Goal: Task Accomplishment & Management: Use online tool/utility

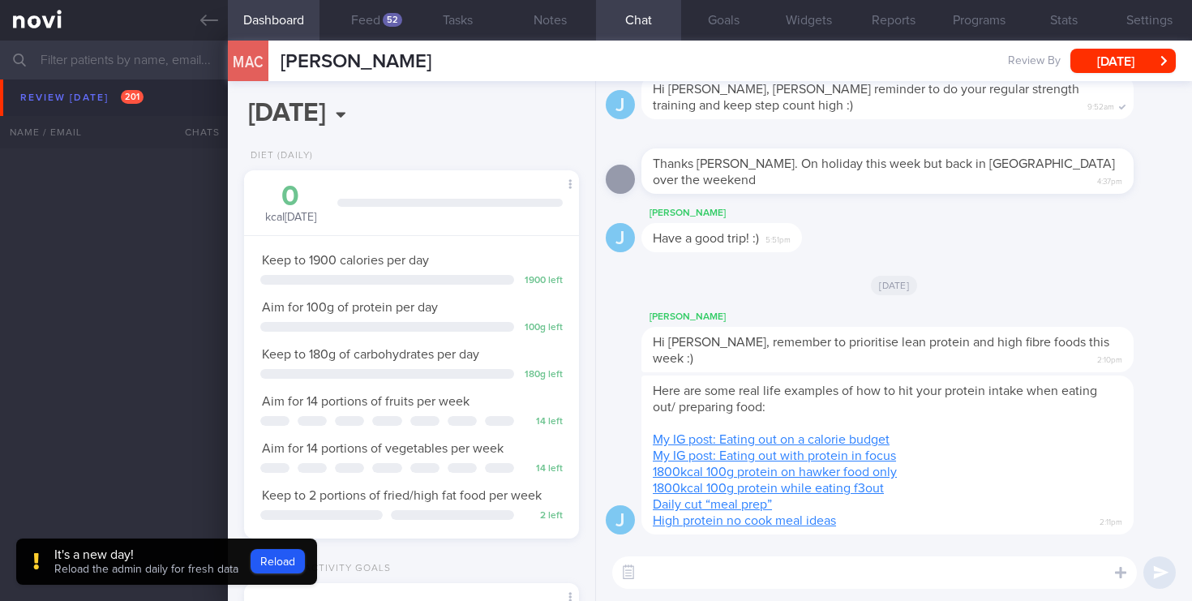
select select "4"
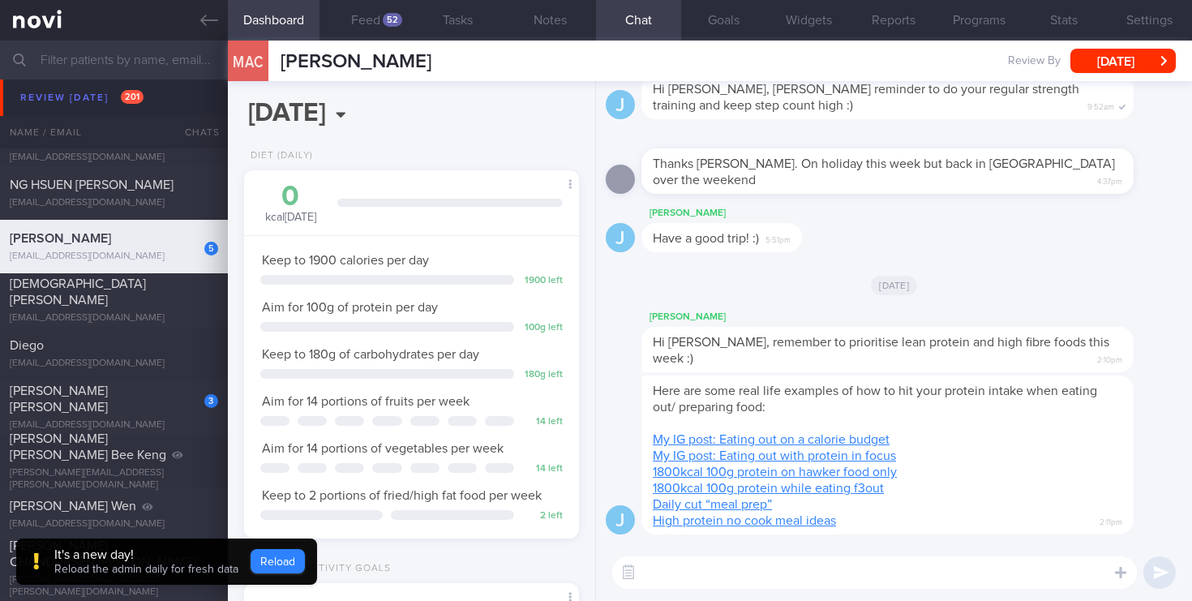
click at [275, 556] on button "Reload" at bounding box center [278, 561] width 54 height 24
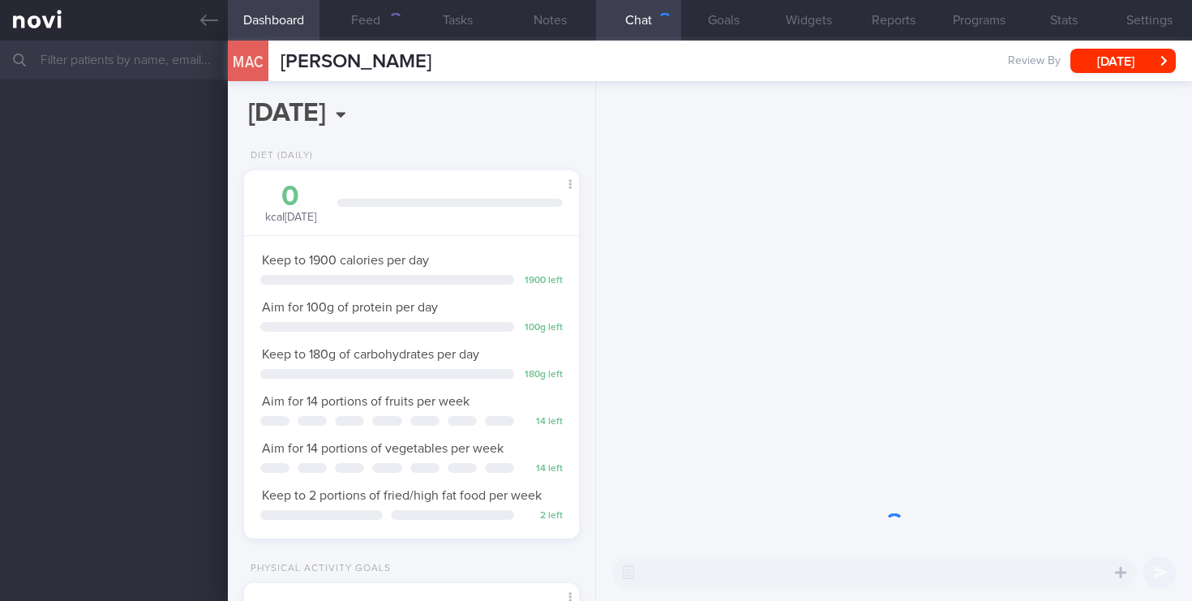
scroll to position [176, 306]
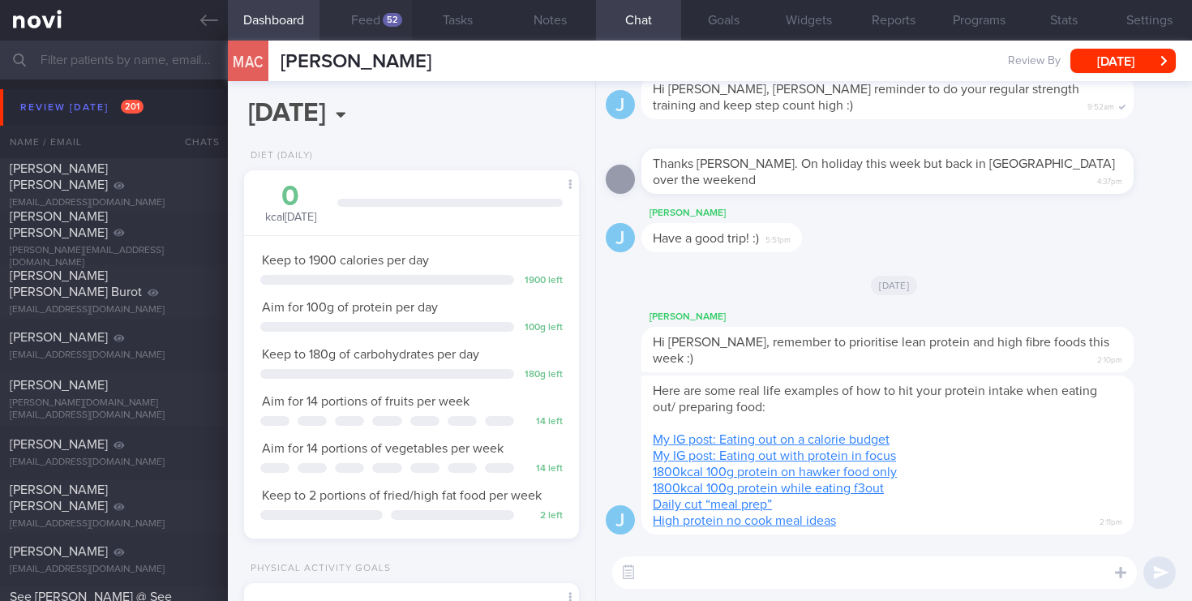
click at [383, 24] on button "Feed 52" at bounding box center [365, 20] width 92 height 41
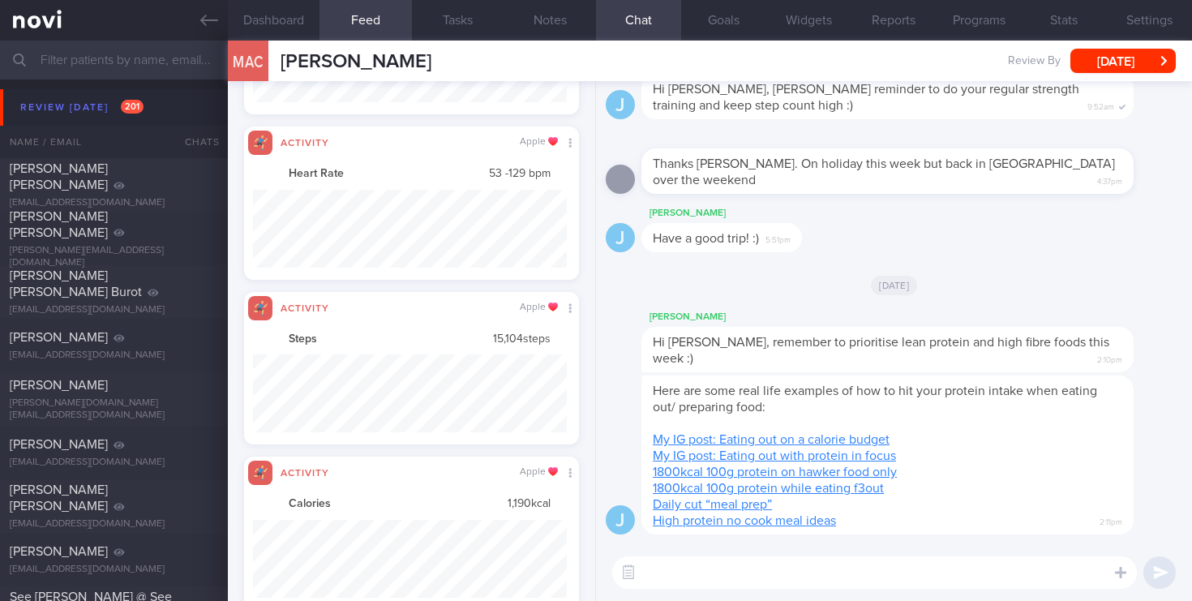
scroll to position [78, 314]
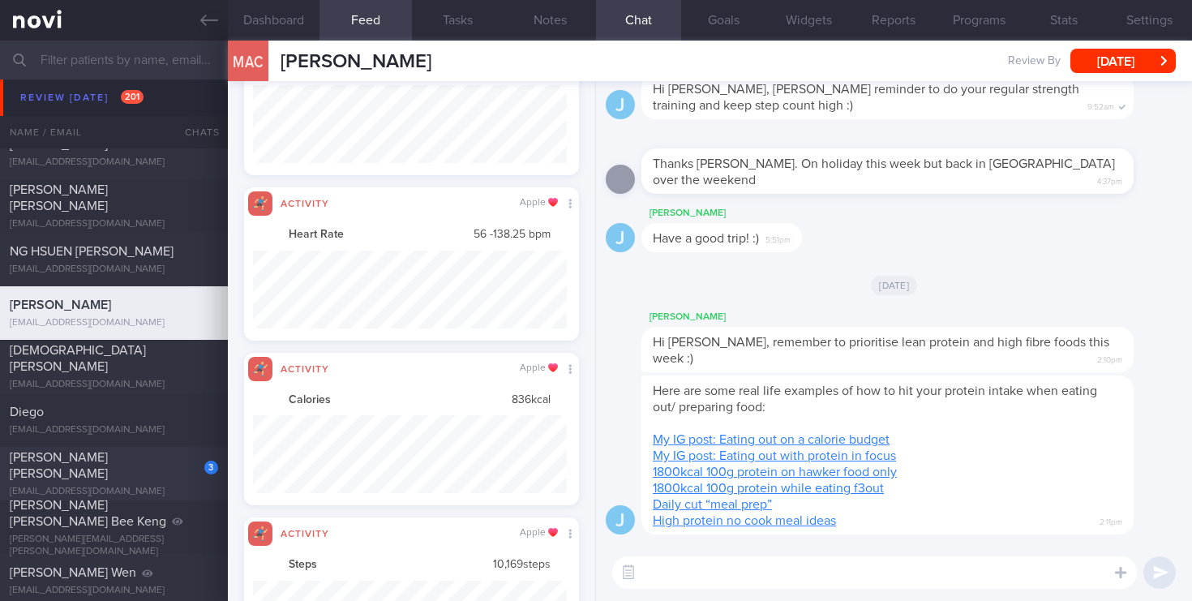
click at [108, 468] on span "[PERSON_NAME] [PERSON_NAME]" at bounding box center [59, 465] width 98 height 29
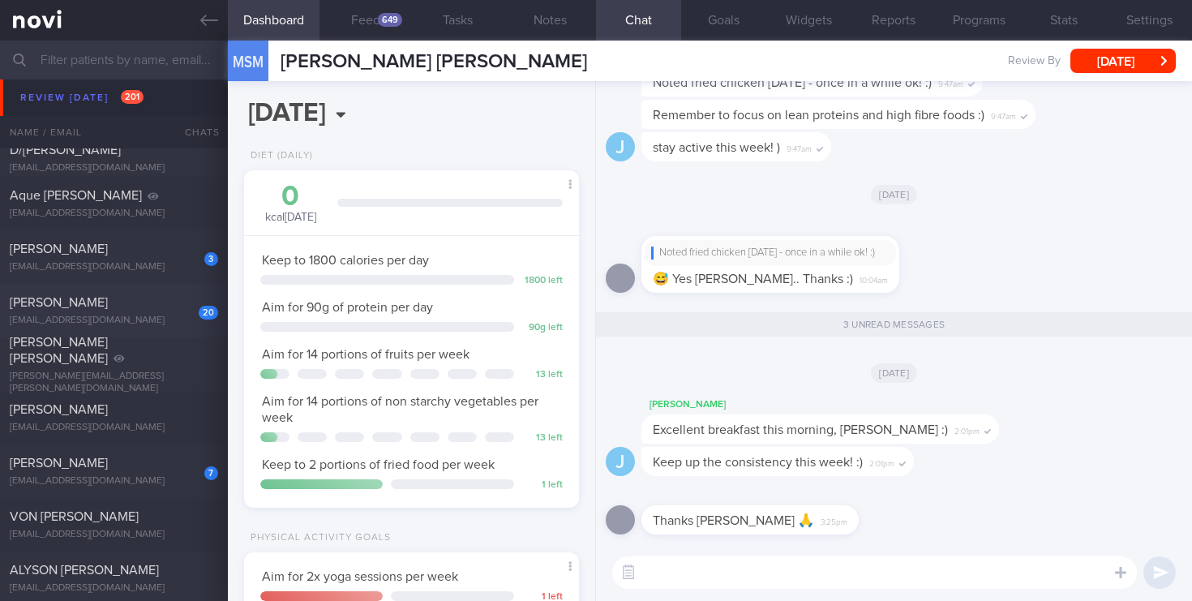
click at [185, 304] on div "20" at bounding box center [197, 306] width 41 height 25
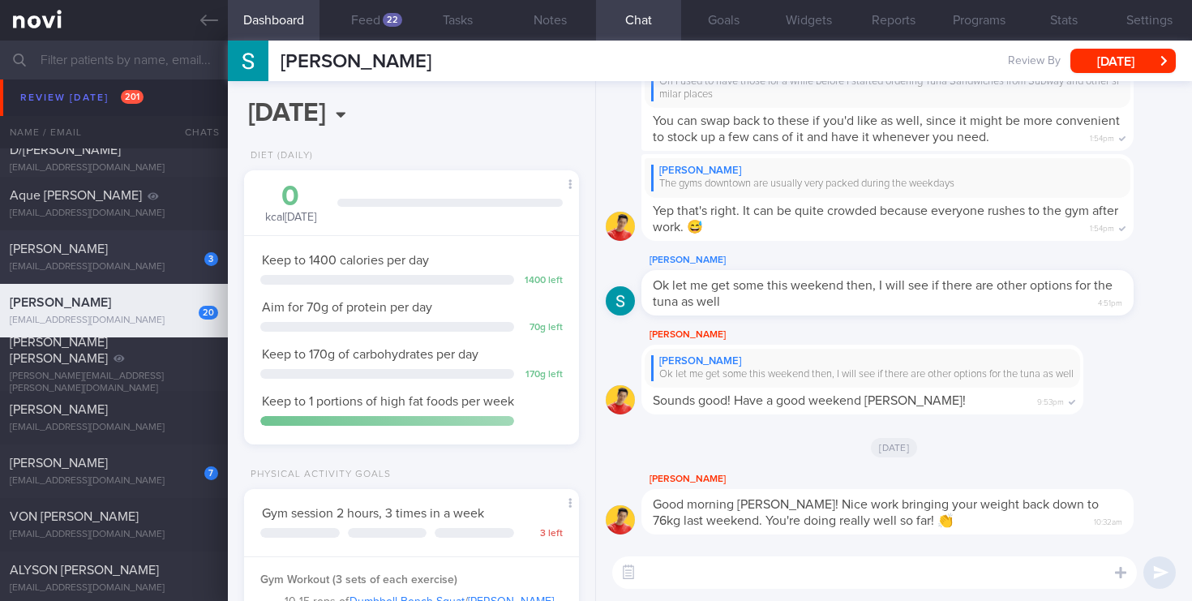
click at [154, 257] on div "[PERSON_NAME]" at bounding box center [112, 249] width 204 height 16
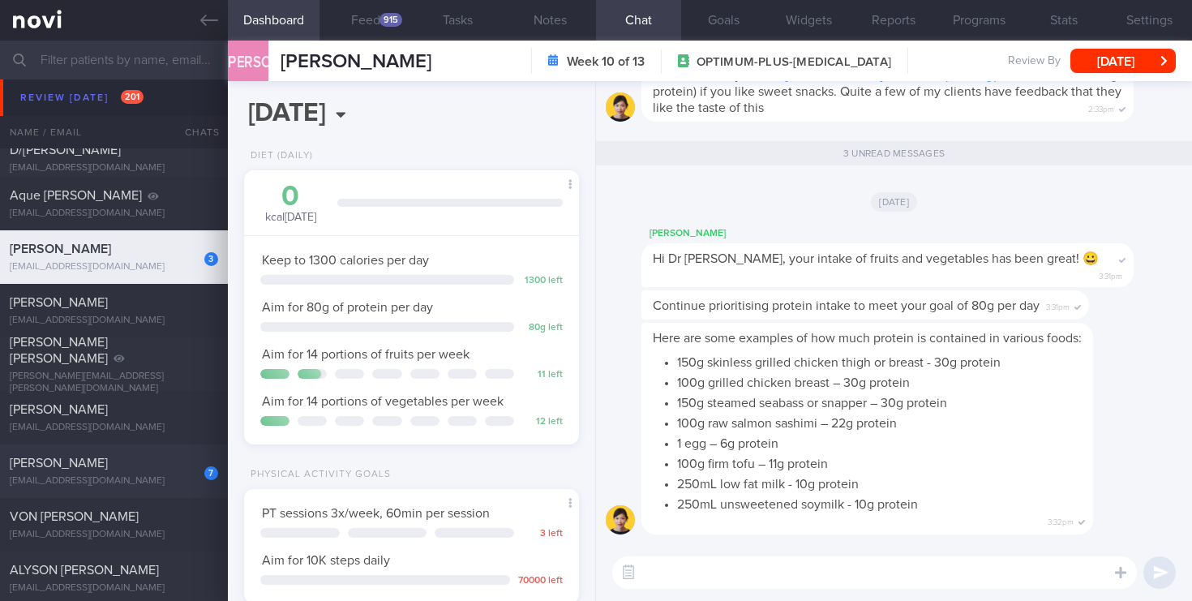
click at [168, 489] on div "7 [PERSON_NAME] [EMAIL_ADDRESS][DOMAIN_NAME] [DATE] [DATE] OPTIMUM-PLUS-[MEDICA…" at bounding box center [596, 471] width 1192 height 54
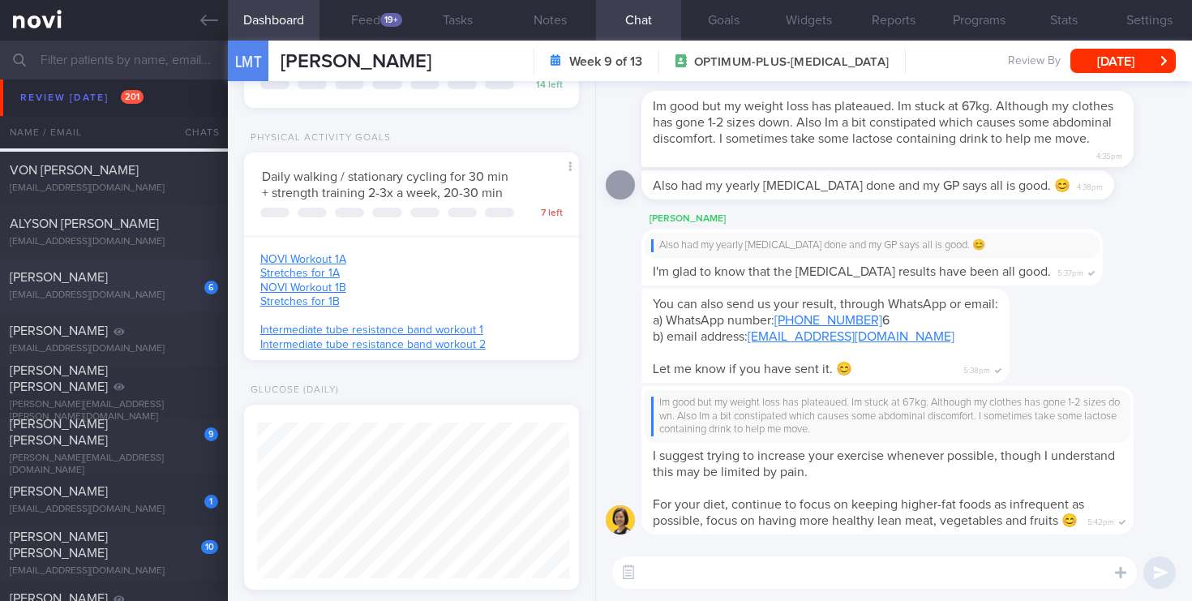
click at [193, 289] on div "6" at bounding box center [200, 281] width 36 height 25
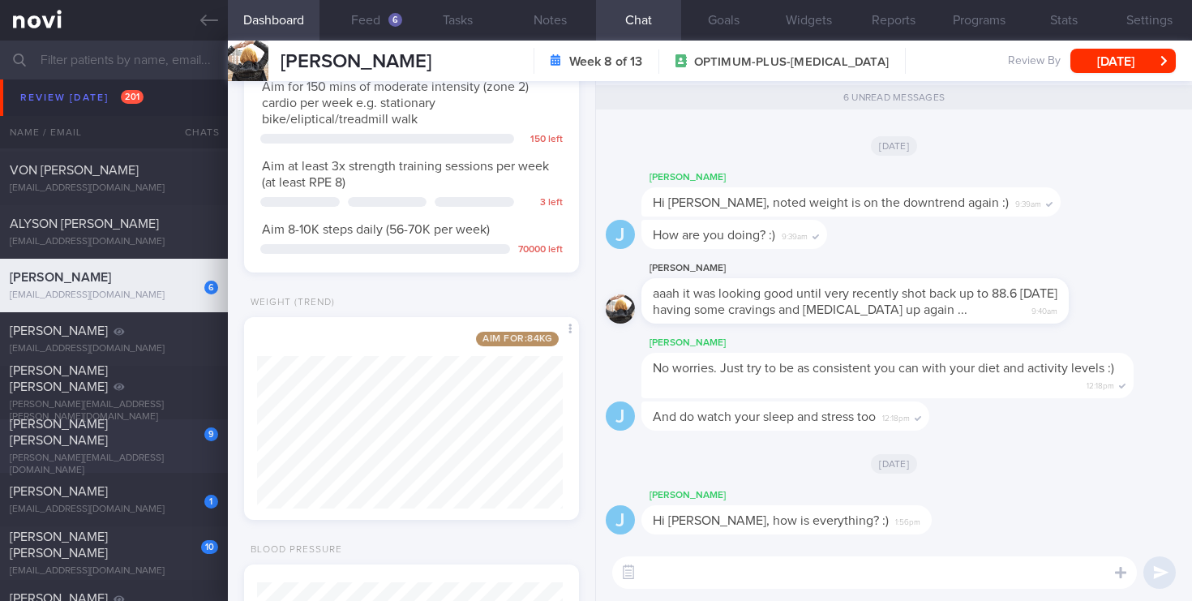
click at [150, 452] on div "[PERSON_NAME][EMAIL_ADDRESS][DOMAIN_NAME]" at bounding box center [114, 464] width 208 height 24
select select "6"
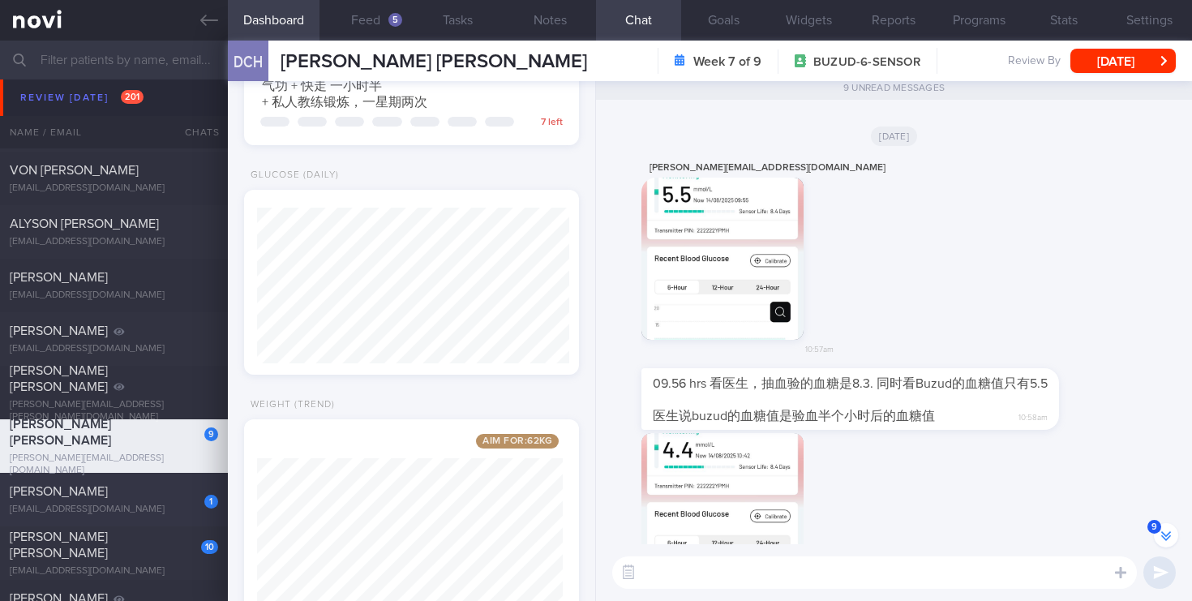
click at [162, 500] on div "1 KHOO BOON PENG [EMAIL_ADDRESS][DOMAIN_NAME]" at bounding box center [114, 499] width 228 height 32
